Goal: Go to known website: Access a specific website the user already knows

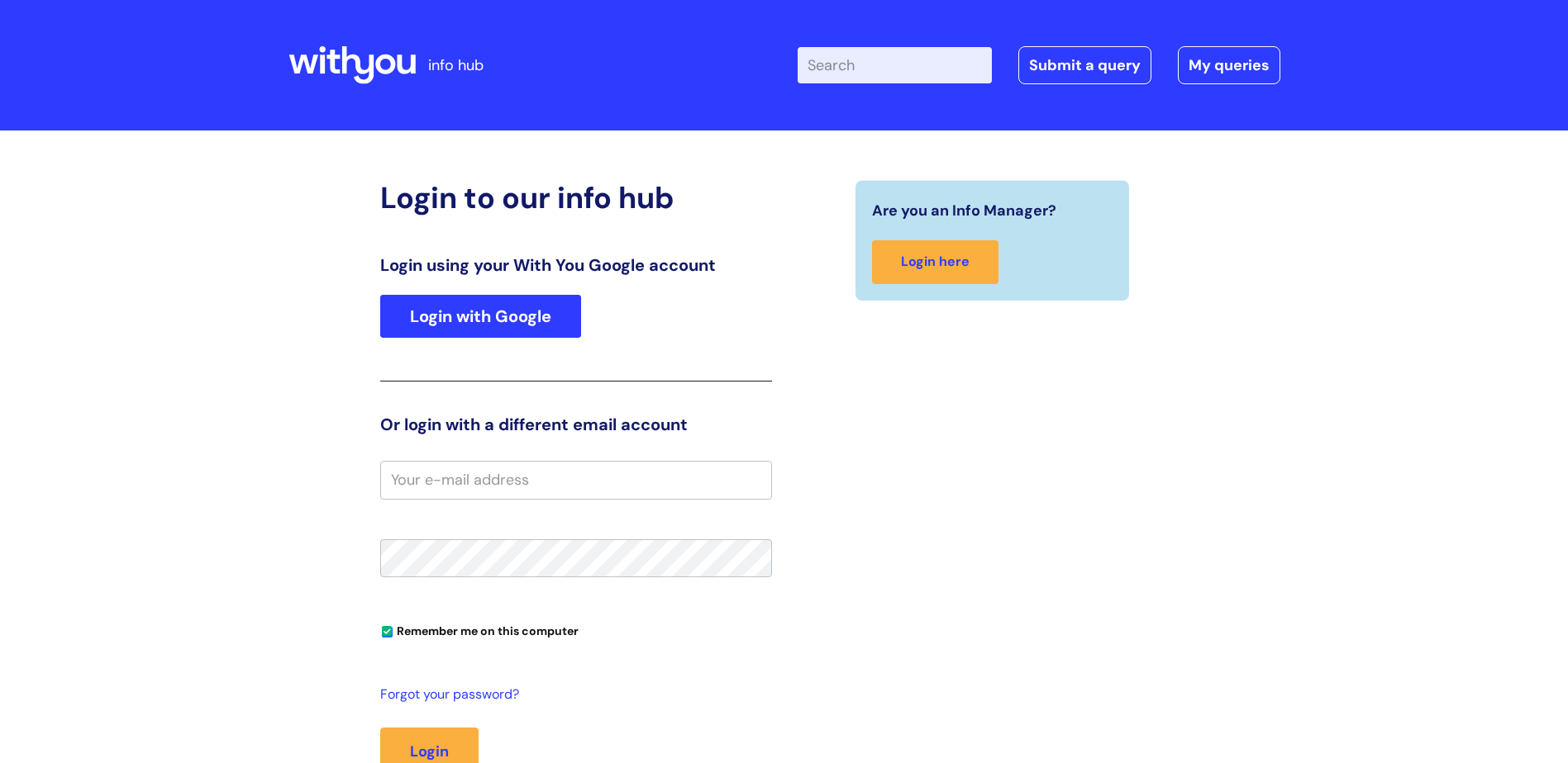
type input "[PERSON_NAME]"
click at [514, 309] on link "Login with Google" at bounding box center [481, 316] width 201 height 43
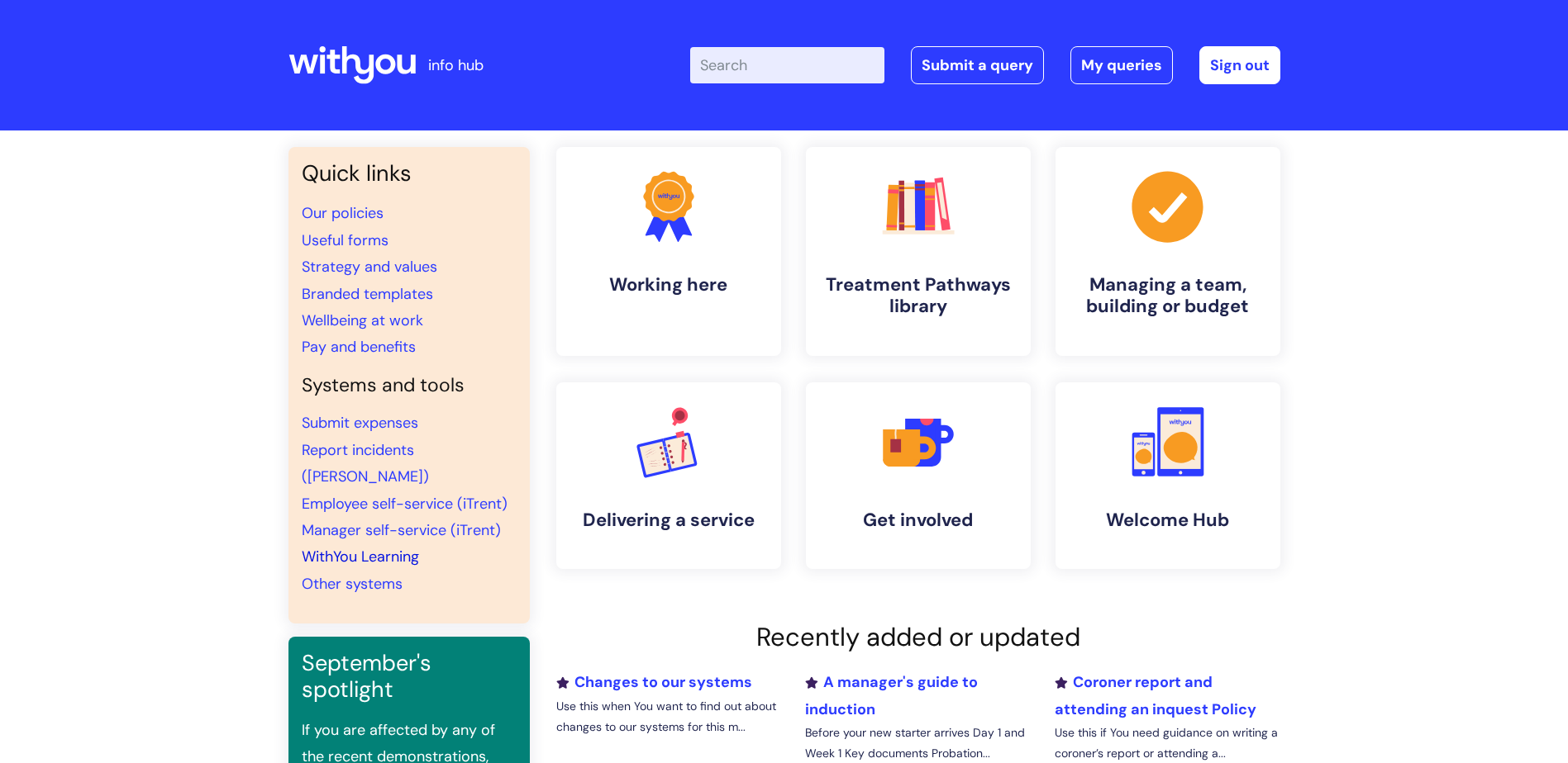
click at [313, 547] on link "WithYou Learning" at bounding box center [360, 557] width 117 height 20
click at [381, 494] on link "Employee self-service (iTrent)" at bounding box center [405, 504] width 206 height 20
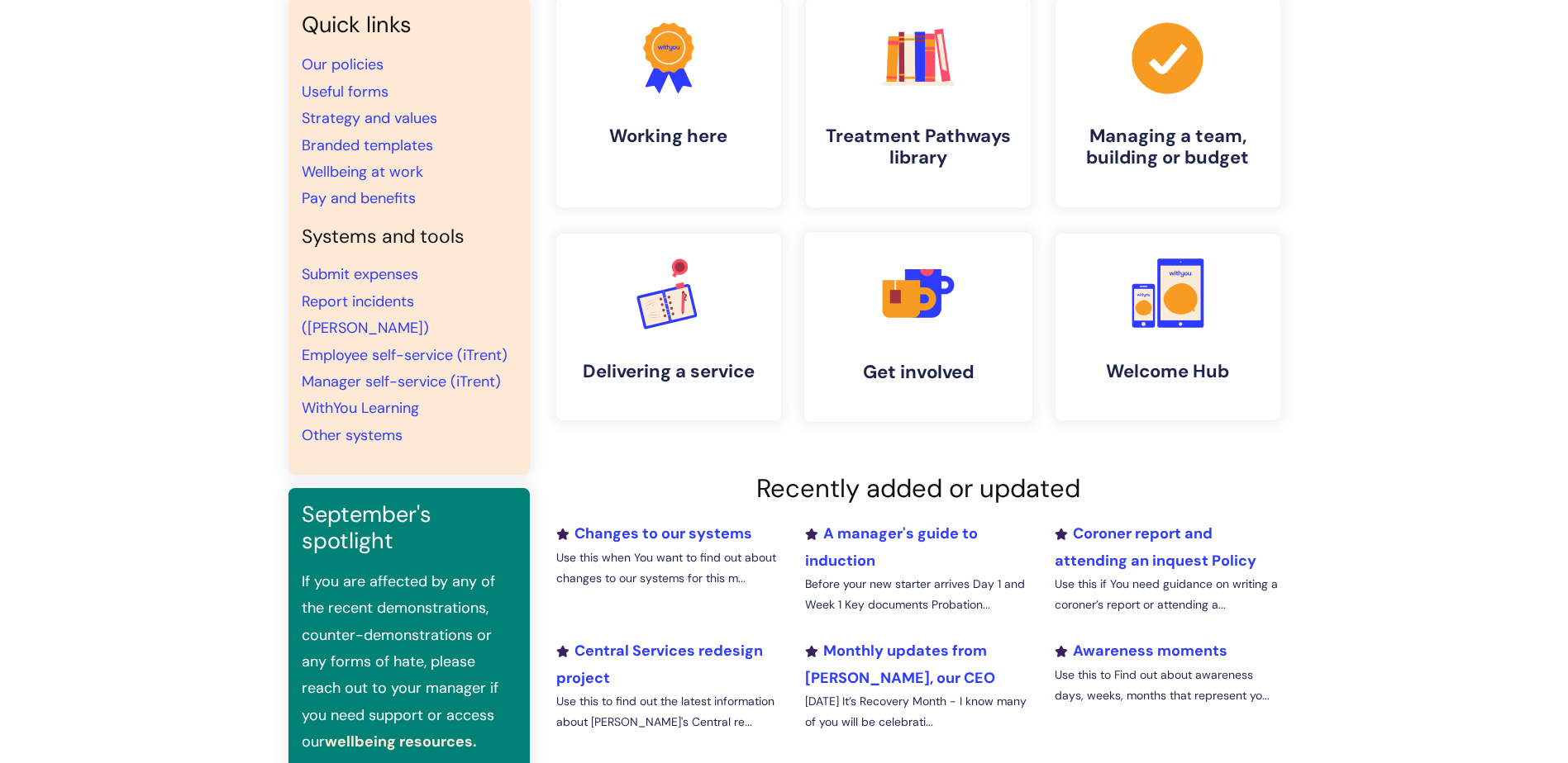
scroll to position [165, 0]
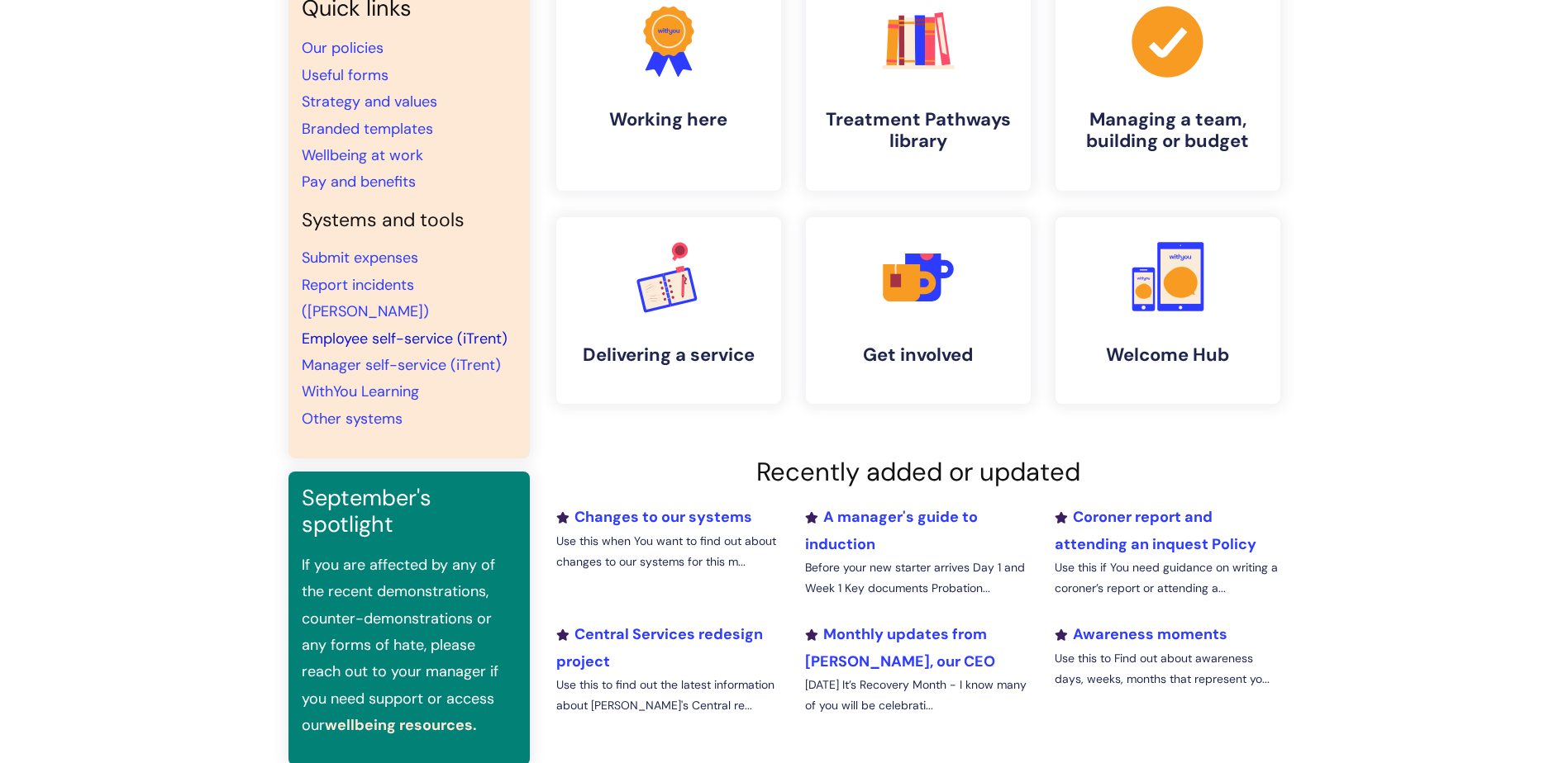
click at [356, 329] on link "Employee self-service (iTrent)" at bounding box center [405, 339] width 206 height 20
click at [386, 329] on link "Employee self-service (iTrent)" at bounding box center [405, 339] width 206 height 20
